Goal: Check status: Check status

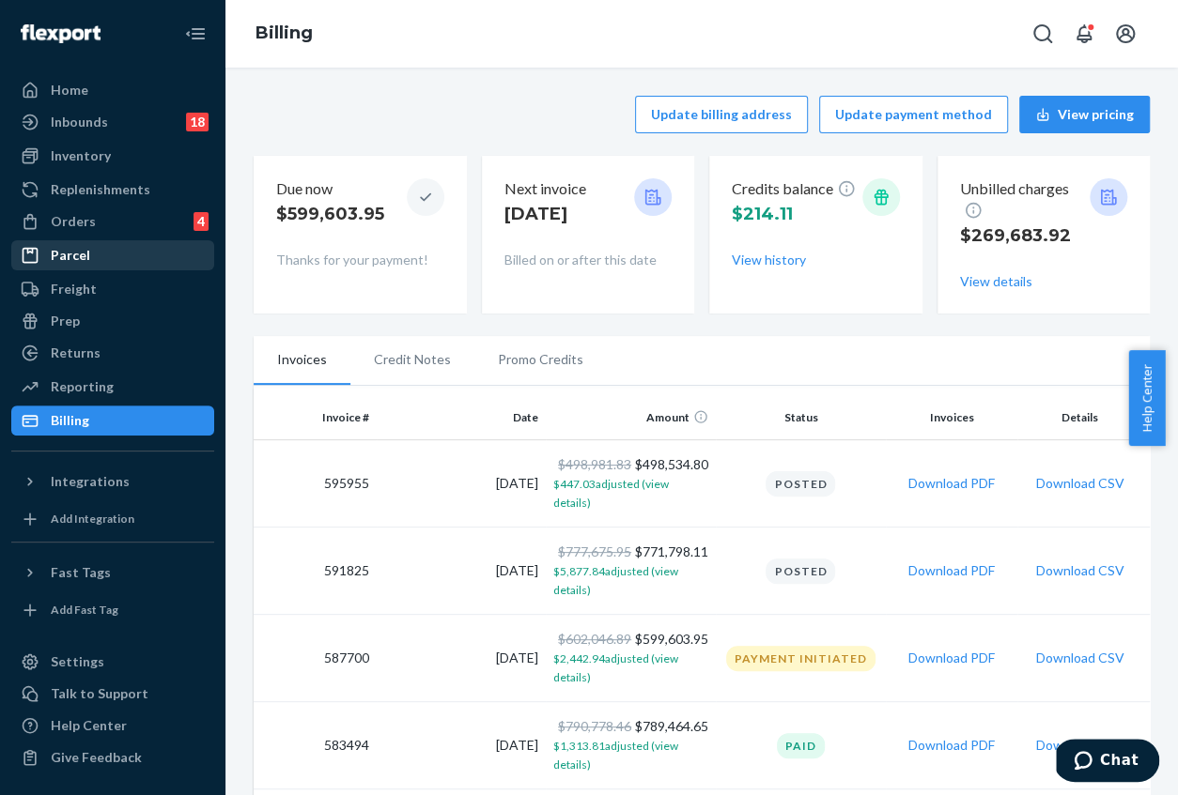
scroll to position [1089, 0]
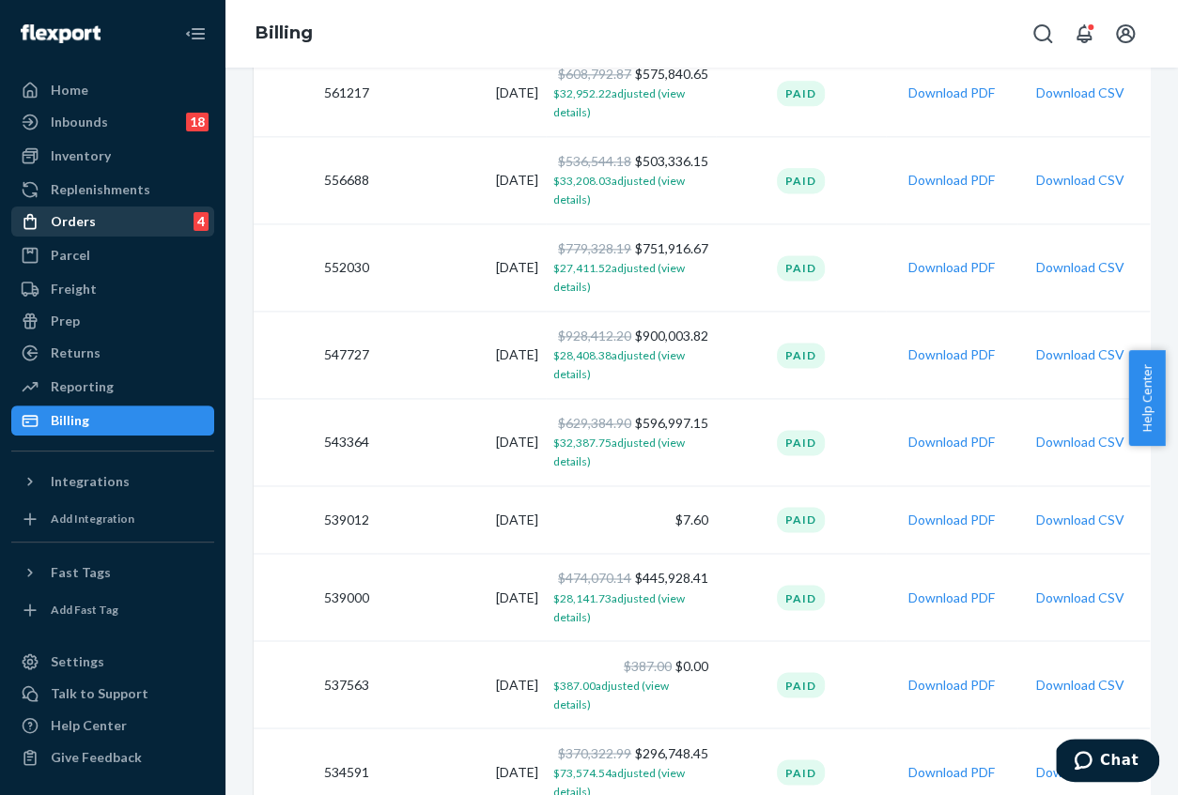
click at [103, 227] on div "Orders 4" at bounding box center [112, 221] width 199 height 26
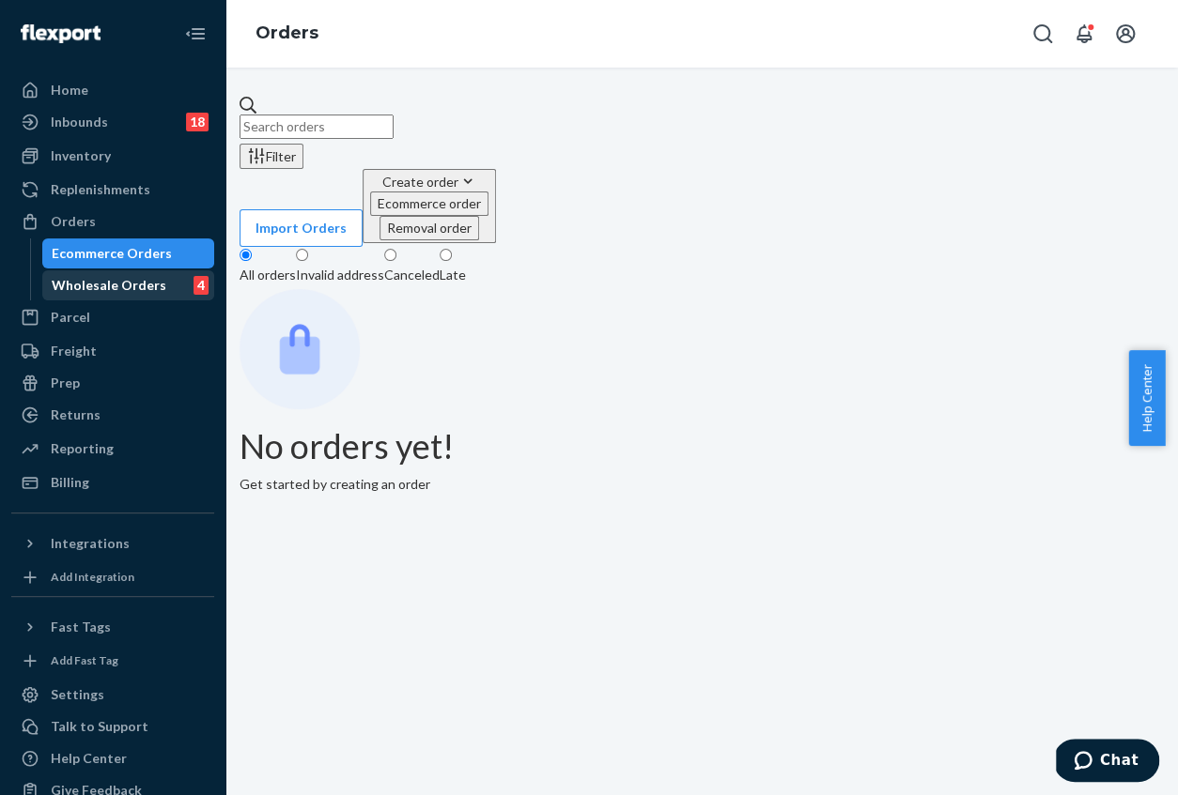
click at [107, 283] on div "Wholesale Orders" at bounding box center [109, 285] width 115 height 19
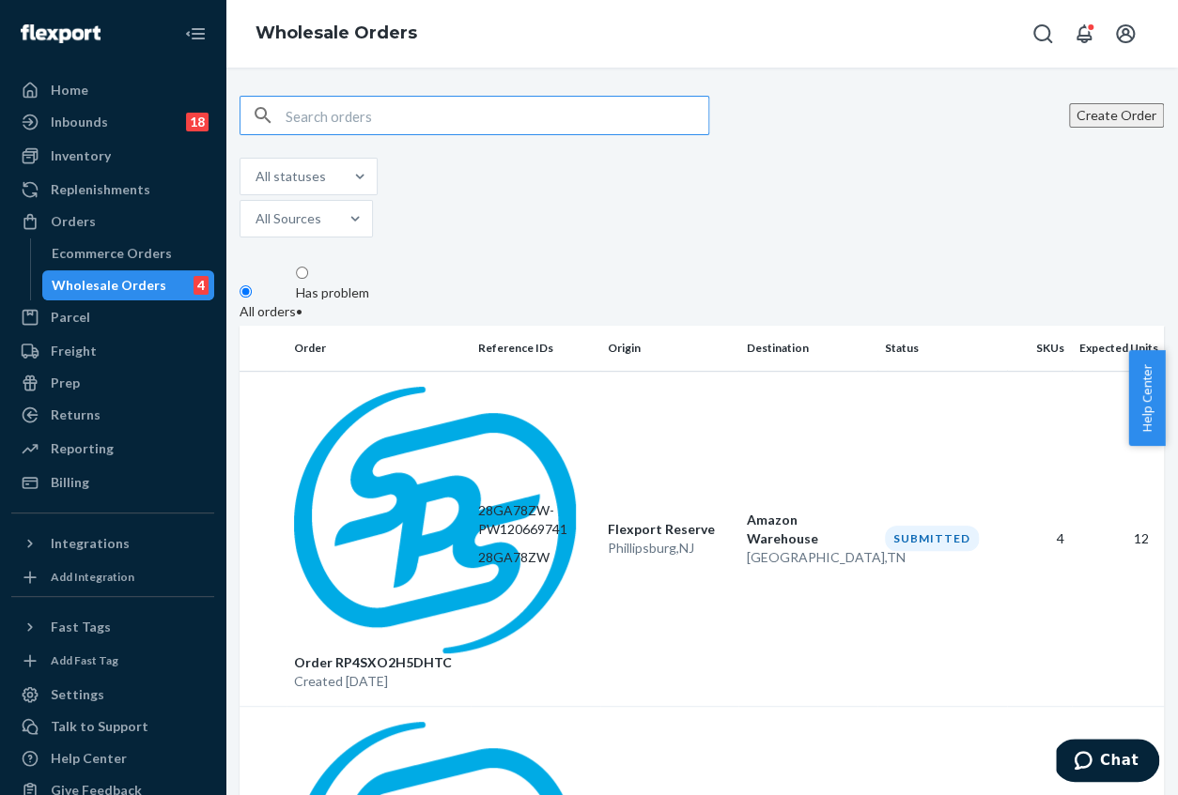
click at [389, 116] on input "text" at bounding box center [497, 116] width 423 height 38
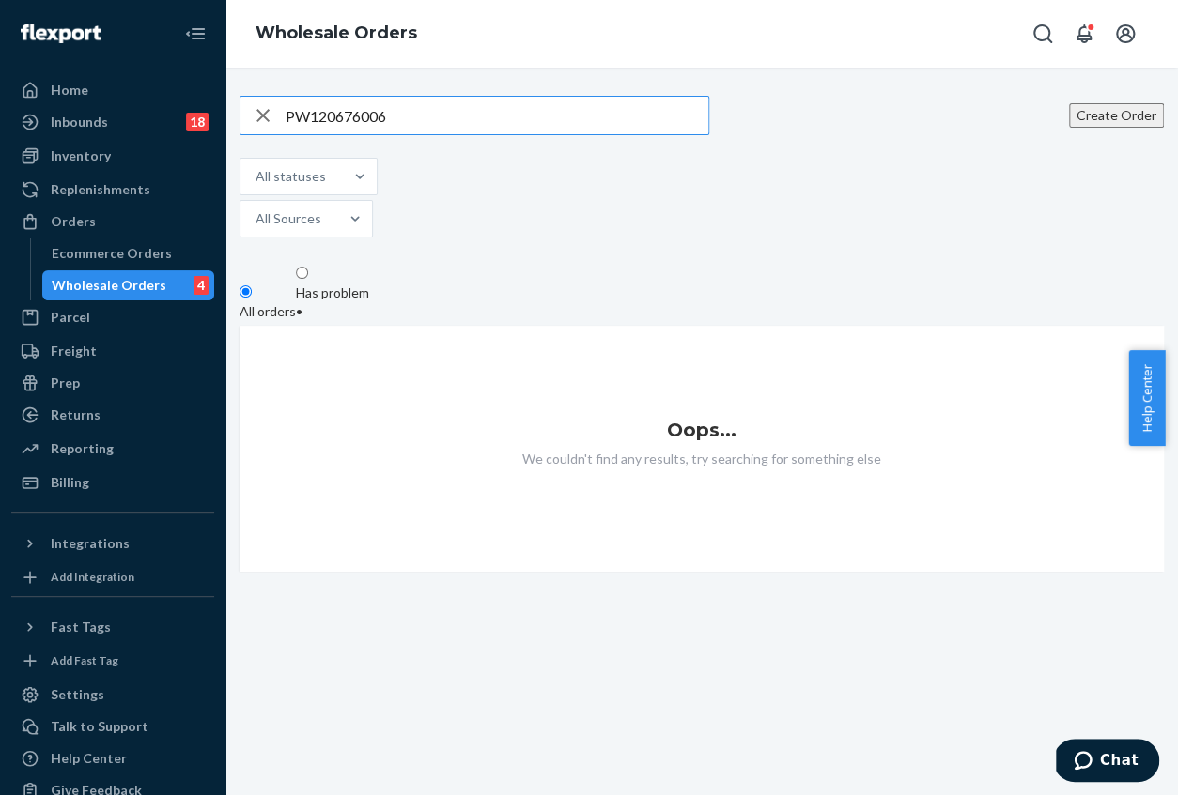
type input "PW120676006"
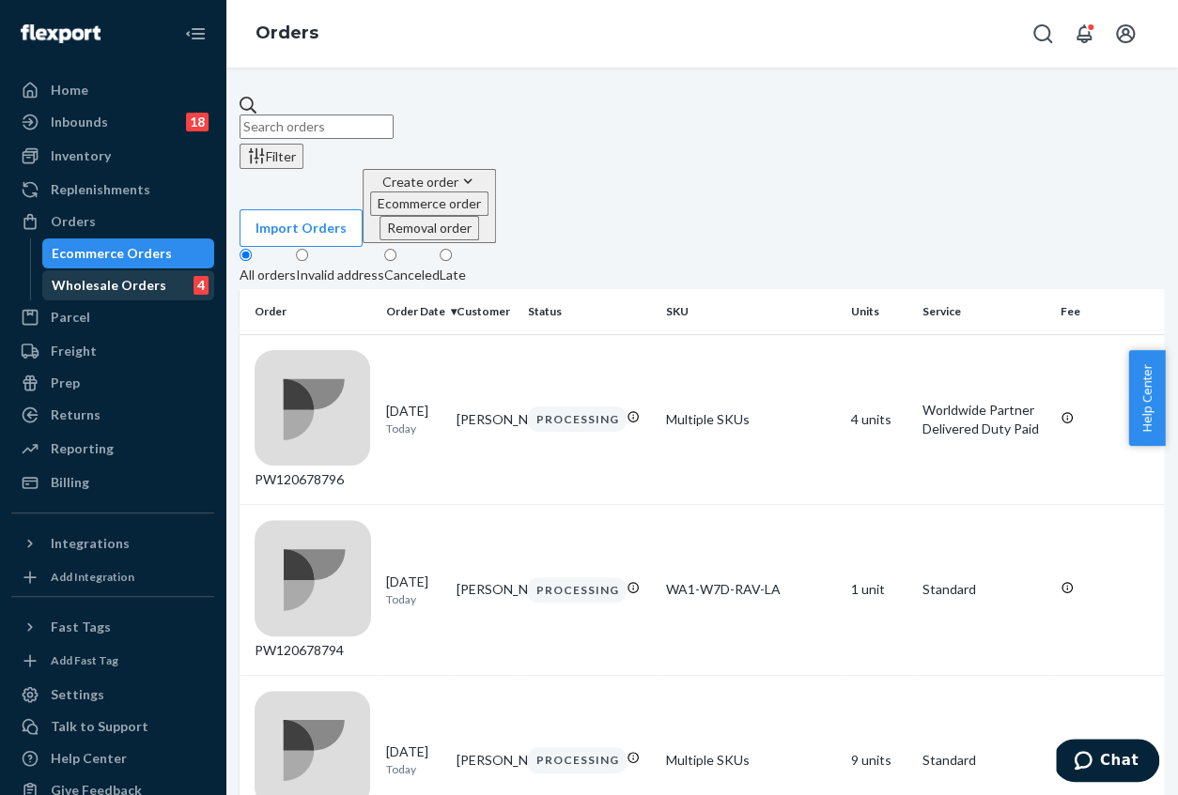
click at [119, 280] on div "Wholesale Orders" at bounding box center [109, 285] width 115 height 19
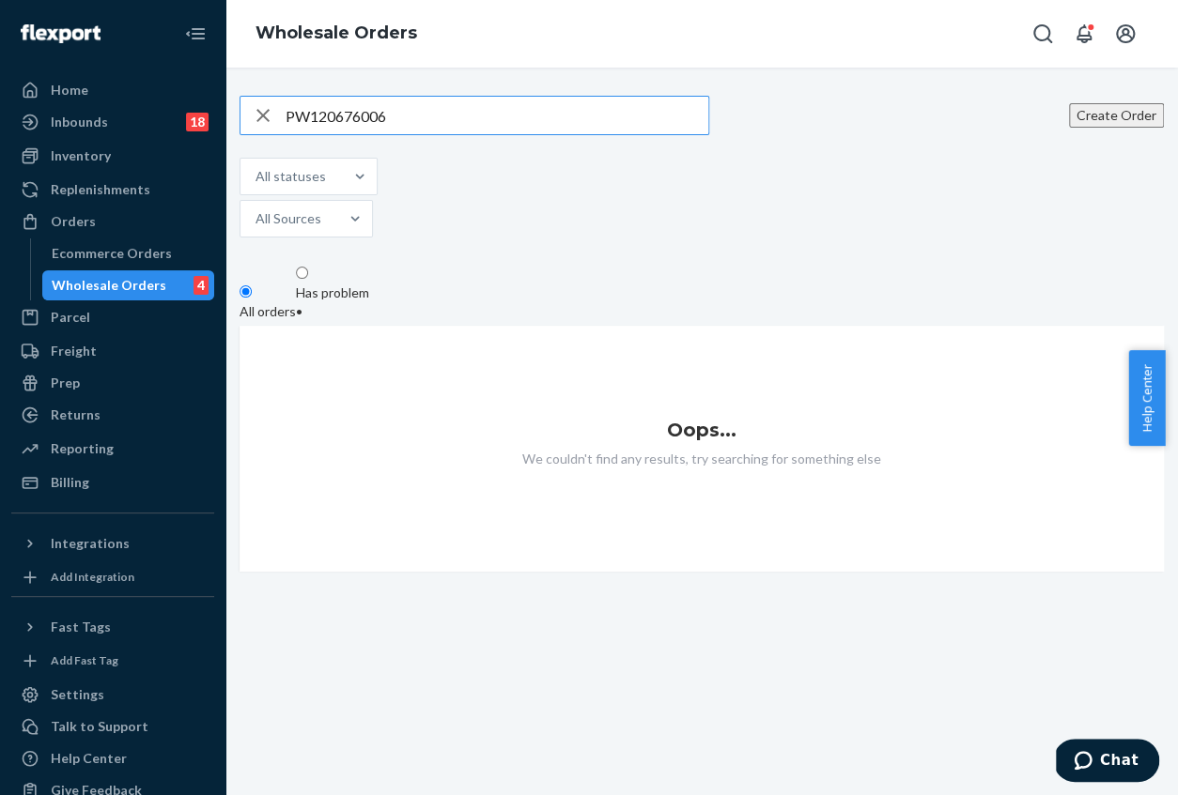
click at [435, 116] on input "PW120676006" at bounding box center [497, 116] width 423 height 38
click at [344, 116] on input "PW120676006" at bounding box center [497, 116] width 423 height 38
paste input "5203"
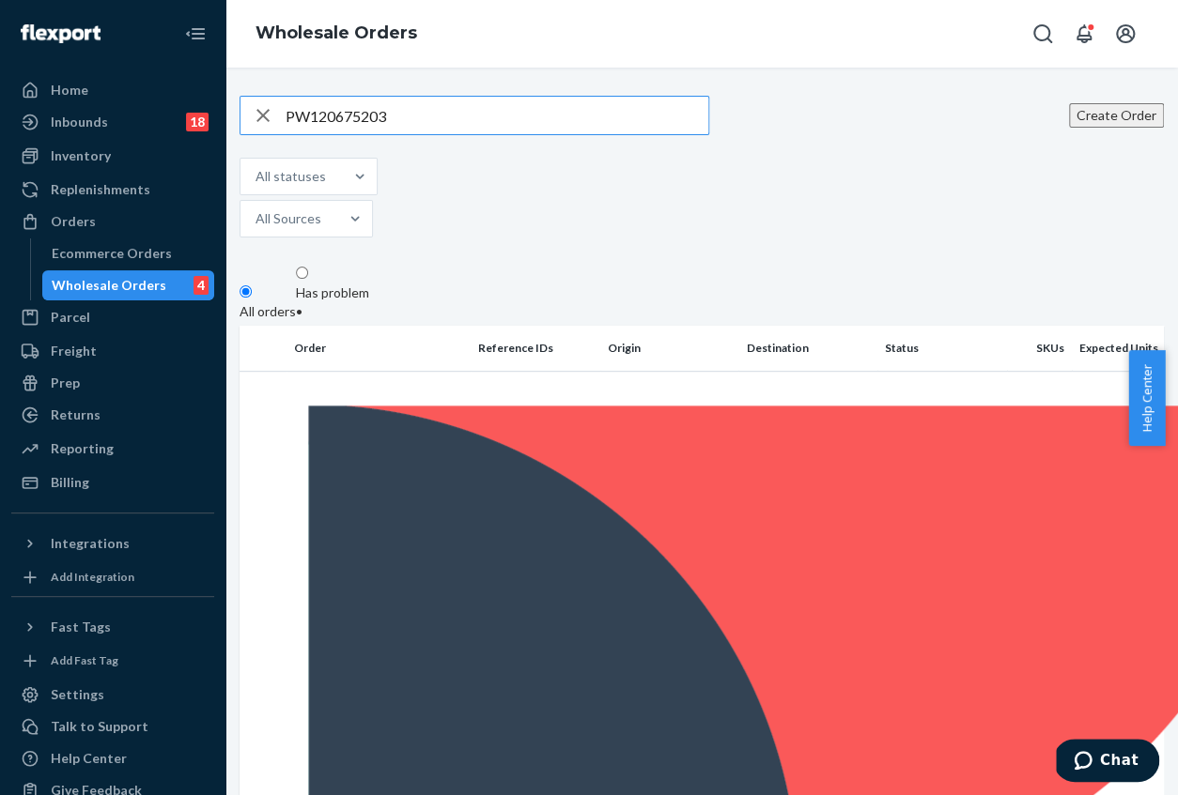
type input "PW120675203"
